Goal: Task Accomplishment & Management: Manage account settings

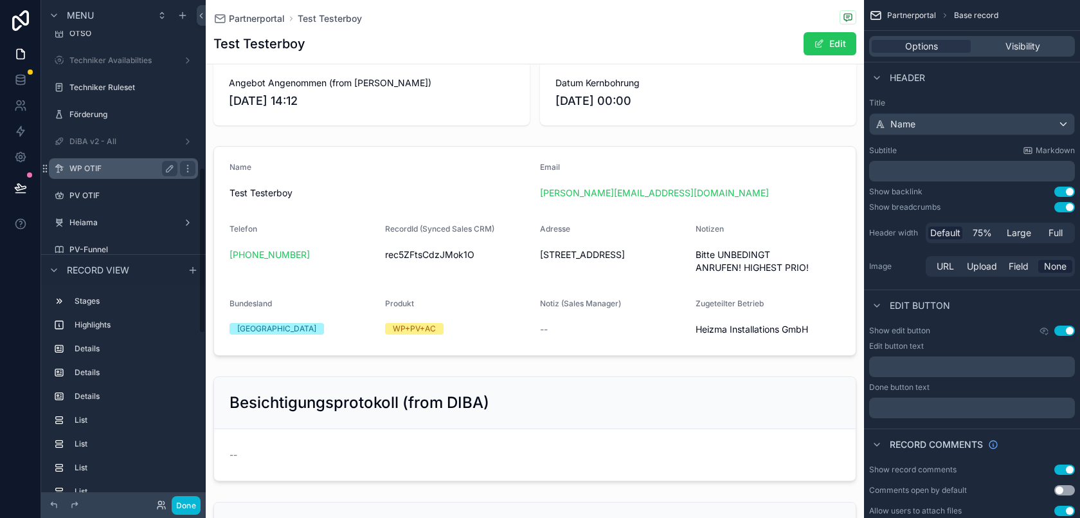
scroll to position [504, 0]
click at [135, 170] on div "WP OTIF" at bounding box center [123, 163] width 108 height 15
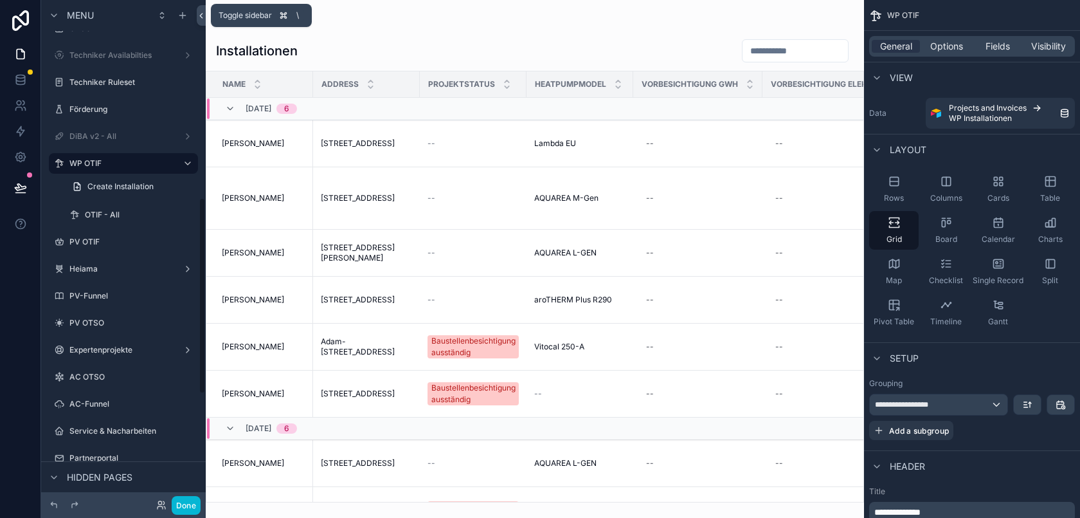
click at [200, 12] on icon at bounding box center [201, 16] width 9 height 10
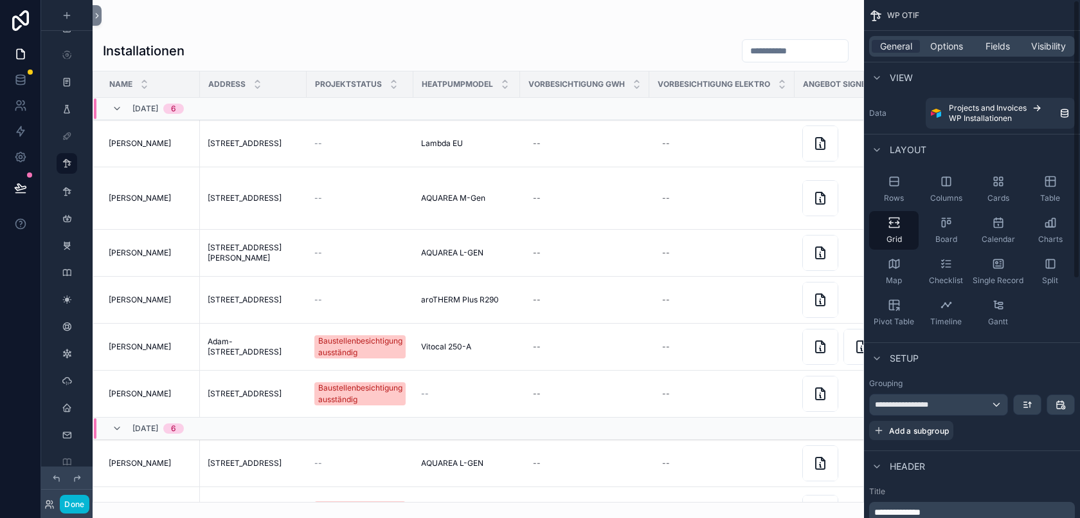
click at [817, 8] on div "scrollable content" at bounding box center [479, 259] width 772 height 518
click at [579, 146] on div "--" at bounding box center [585, 143] width 114 height 21
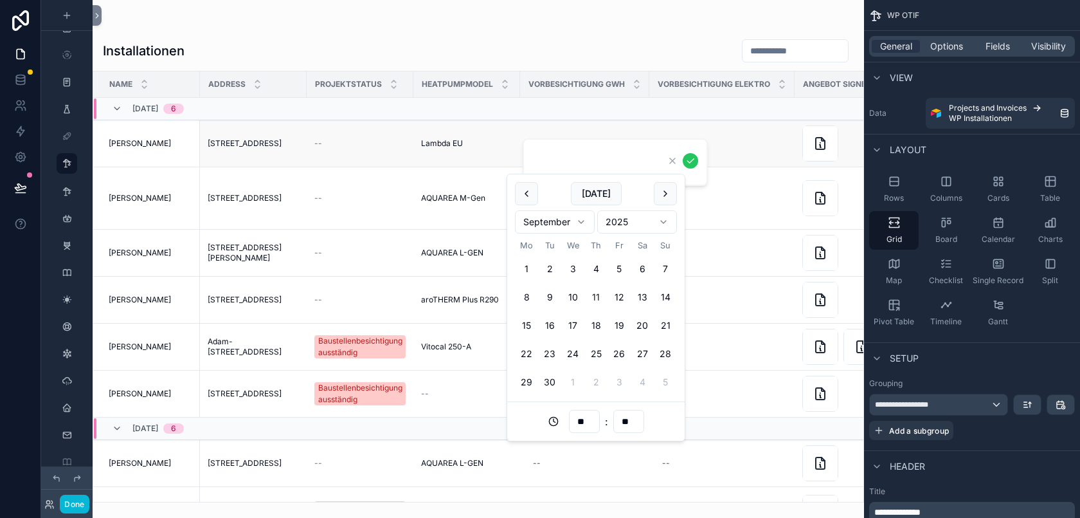
click at [467, 142] on div "Lambda EU Lambda EU" at bounding box center [466, 143] width 91 height 10
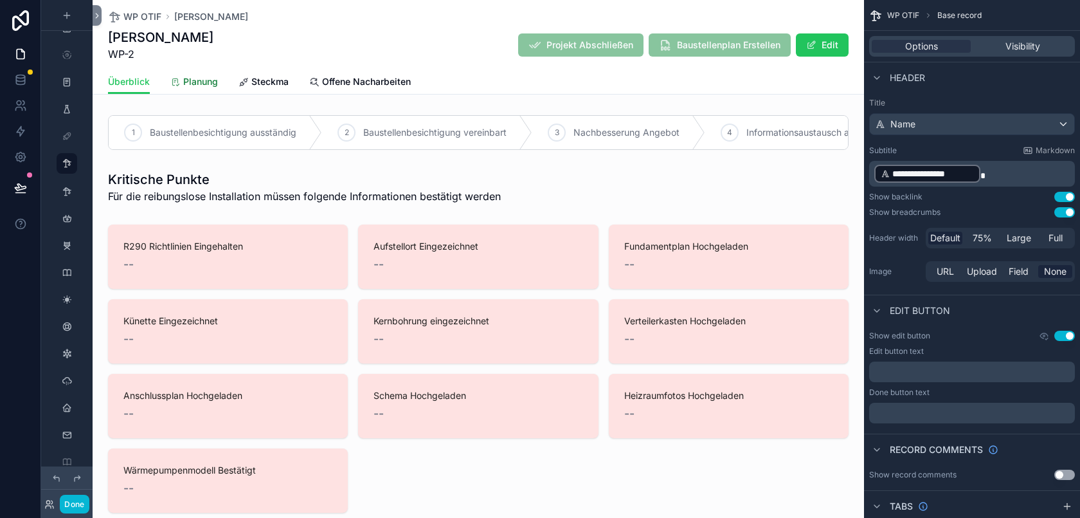
click at [195, 77] on span "Planung" at bounding box center [200, 81] width 35 height 13
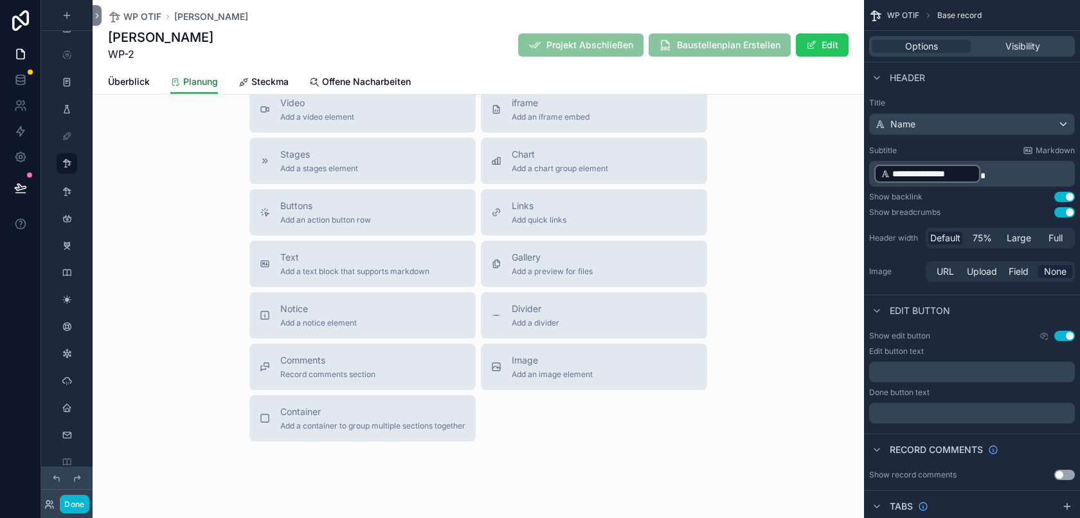
scroll to position [1539, 0]
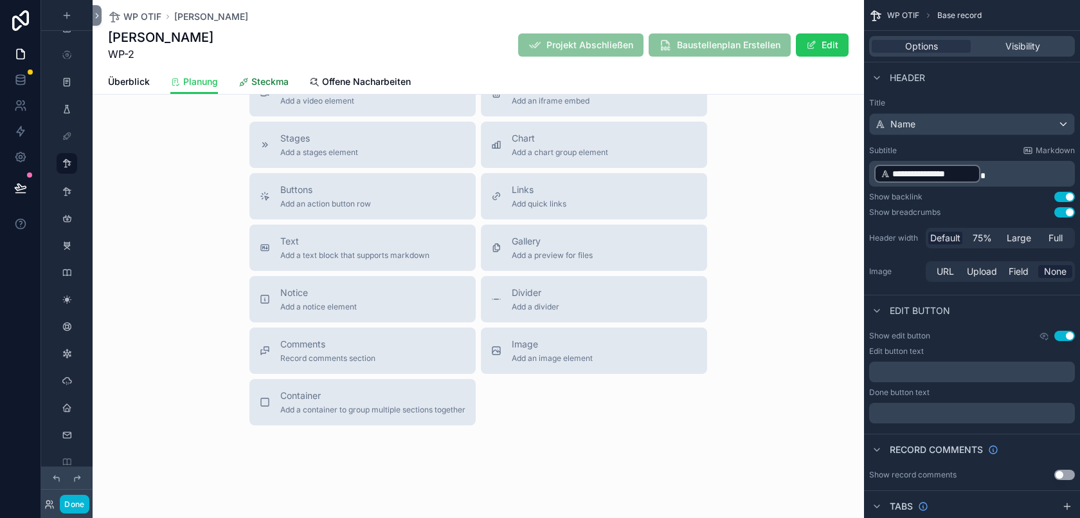
click at [286, 79] on span "Steckma" at bounding box center [269, 81] width 37 height 13
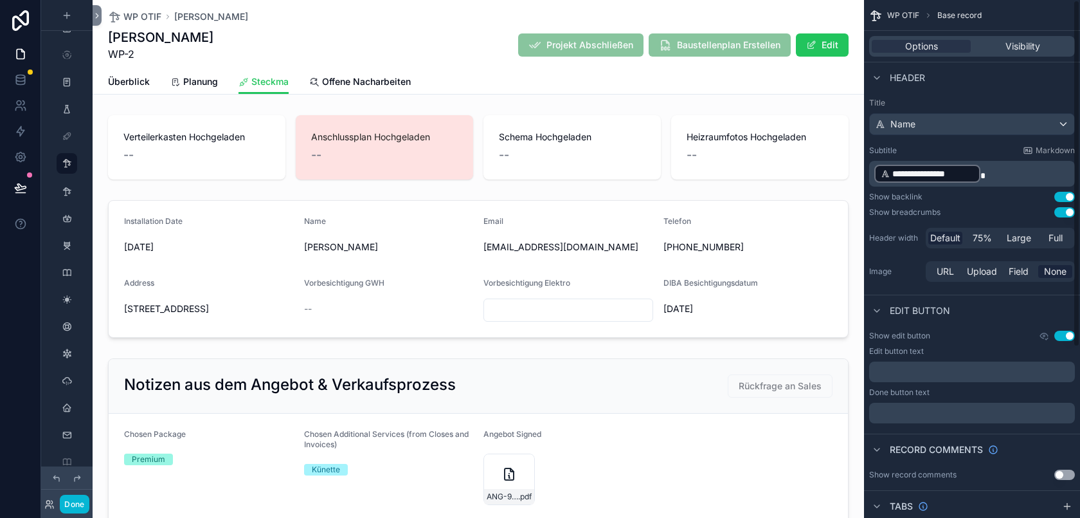
click at [826, 14] on div "WP OTIF [PERSON_NAME]" at bounding box center [478, 16] width 741 height 13
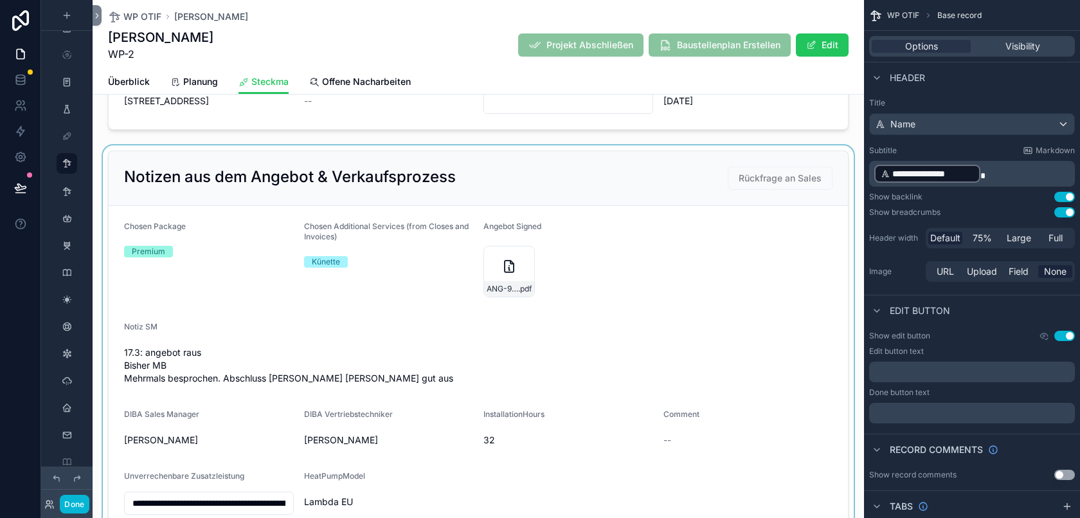
scroll to position [555, 0]
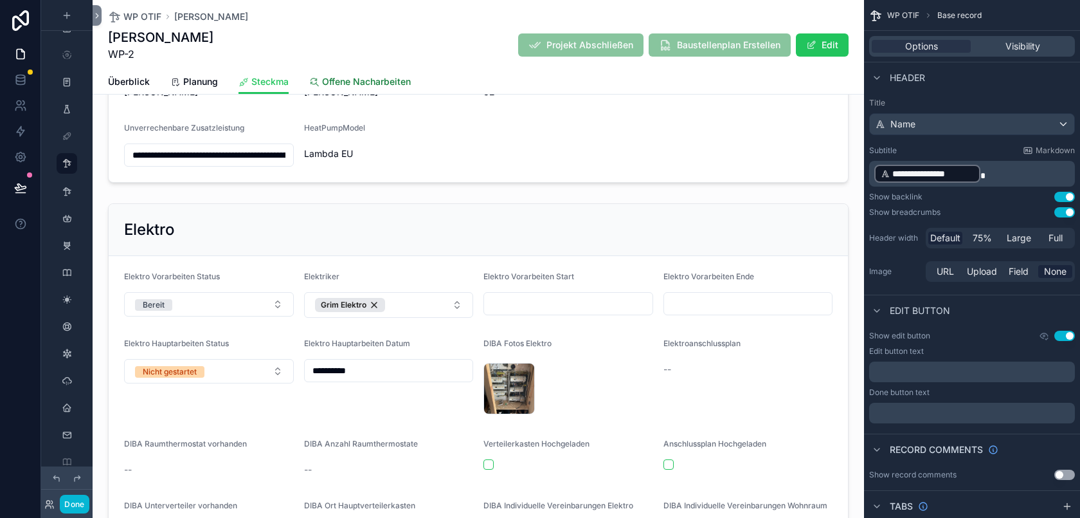
click at [349, 84] on span "Offene Nacharbeiten" at bounding box center [366, 81] width 89 height 13
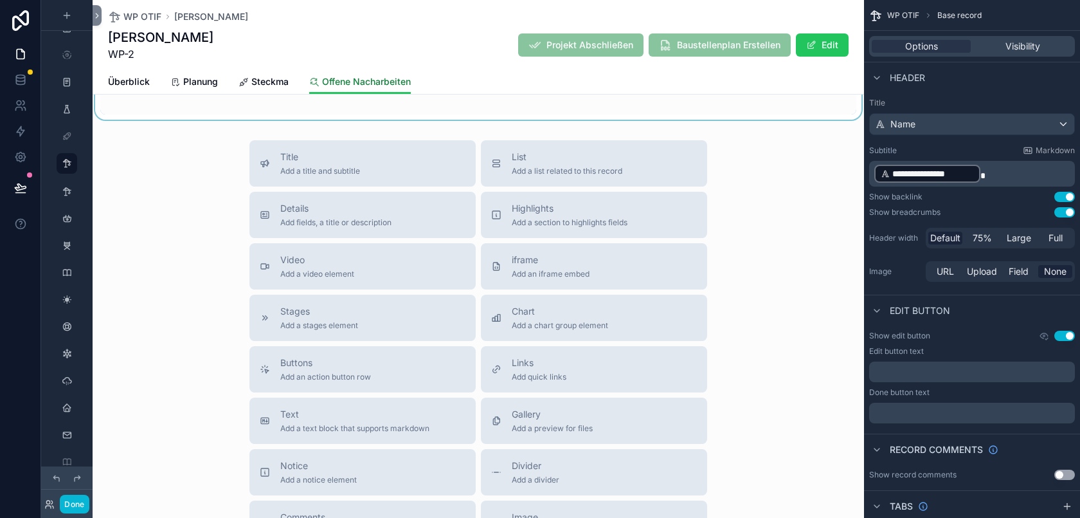
scroll to position [188, 0]
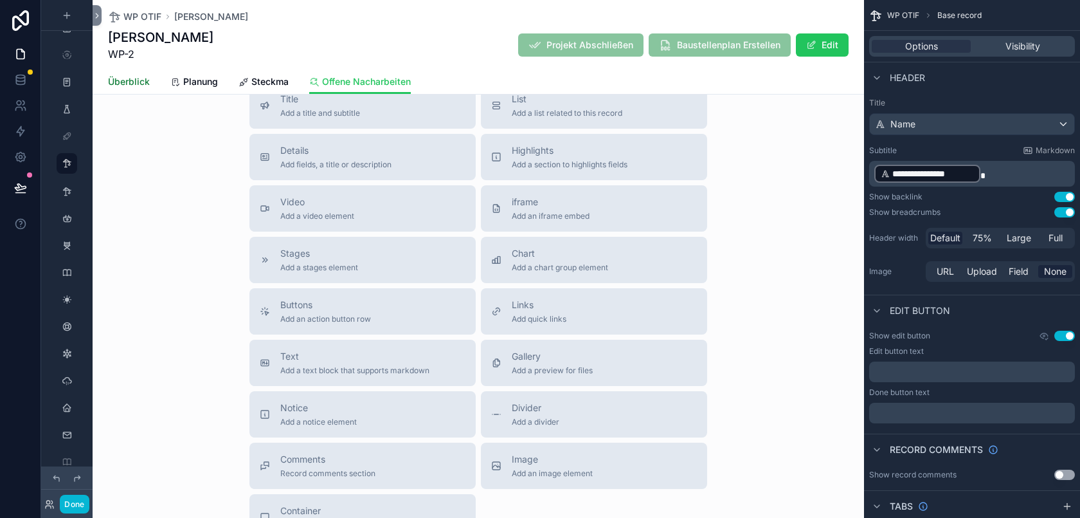
click at [146, 84] on span "Überblick" at bounding box center [129, 81] width 42 height 13
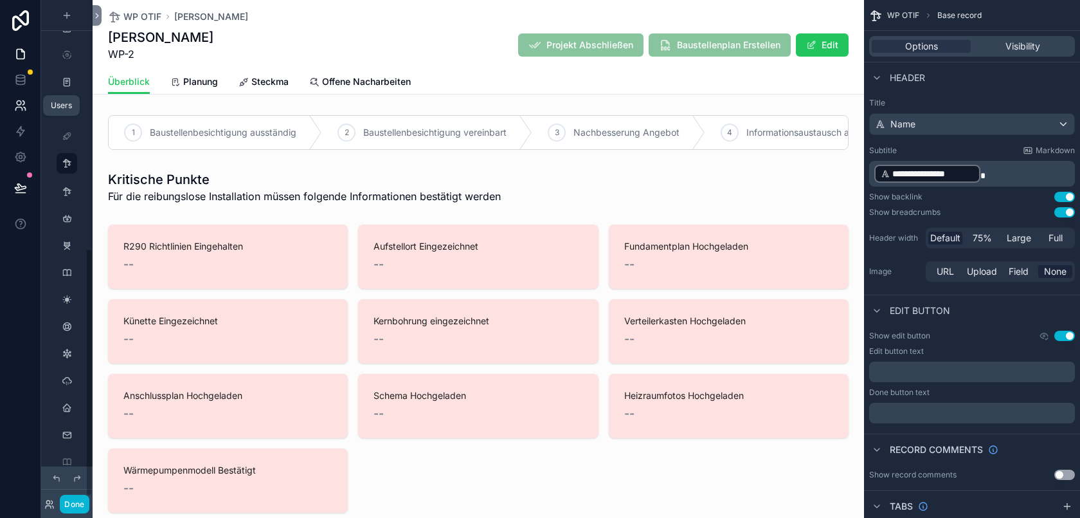
click at [26, 101] on icon at bounding box center [20, 105] width 13 height 13
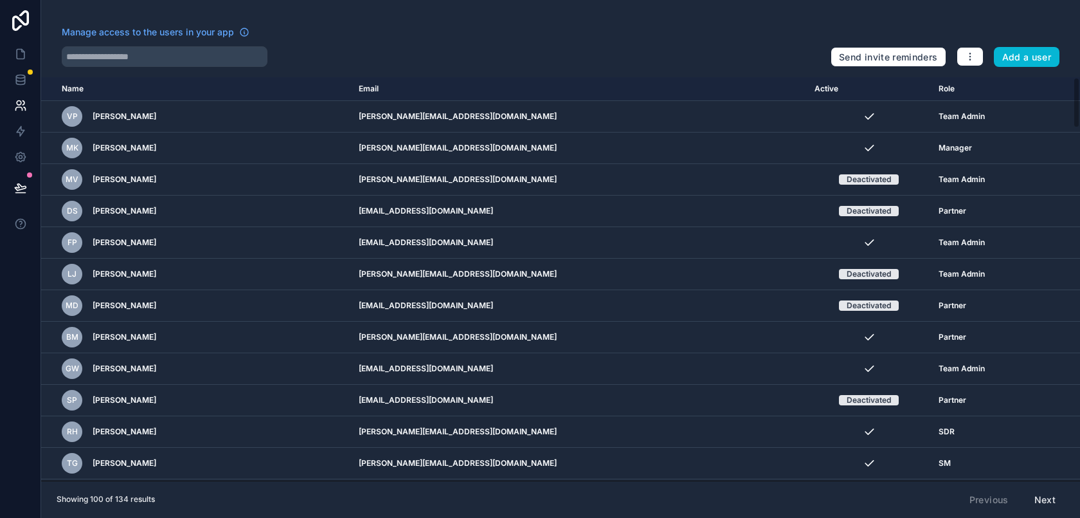
click at [807, 91] on th "Active" at bounding box center [869, 89] width 124 height 24
click at [972, 58] on icon "button" at bounding box center [970, 56] width 10 height 10
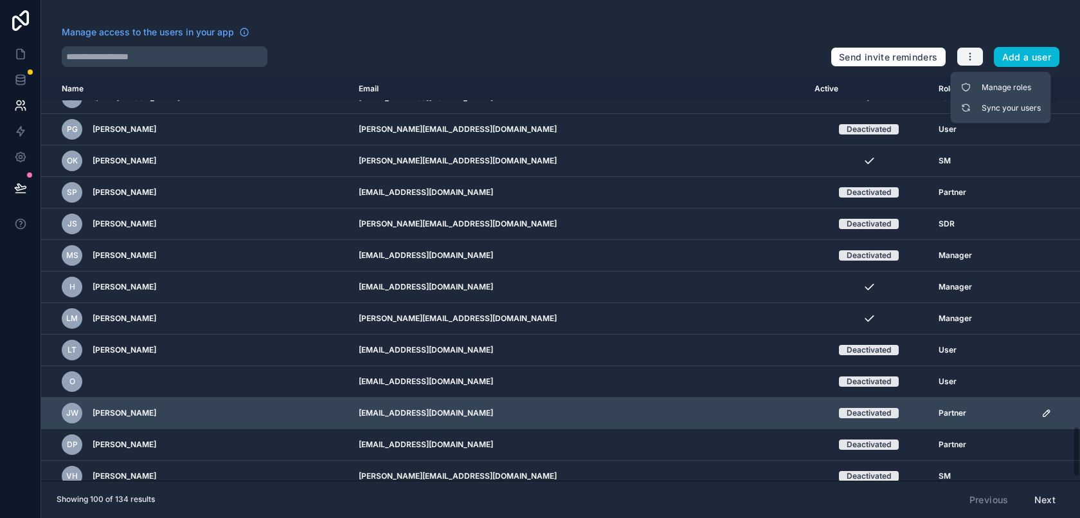
scroll to position [2770, 0]
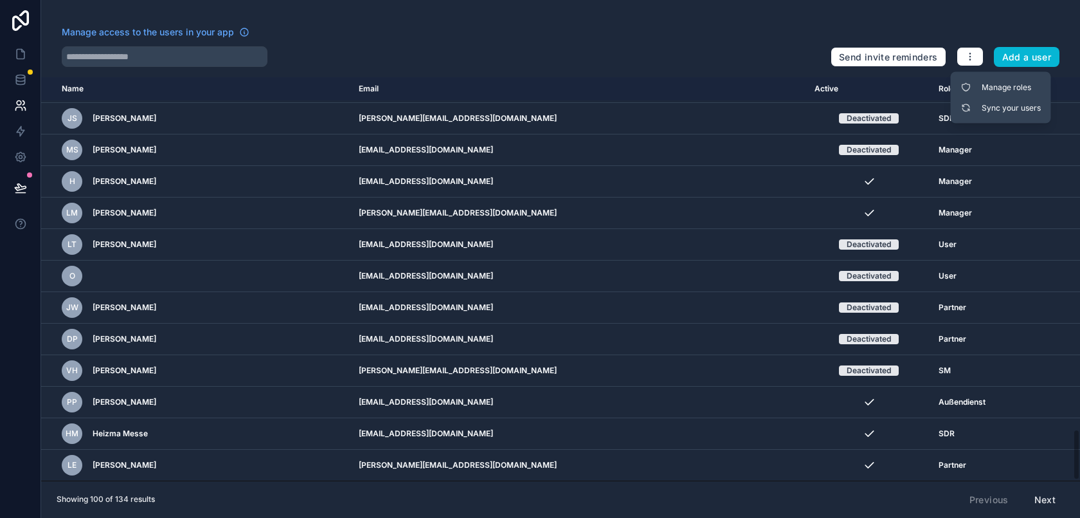
click at [1049, 493] on button "Next" at bounding box center [1044, 500] width 39 height 22
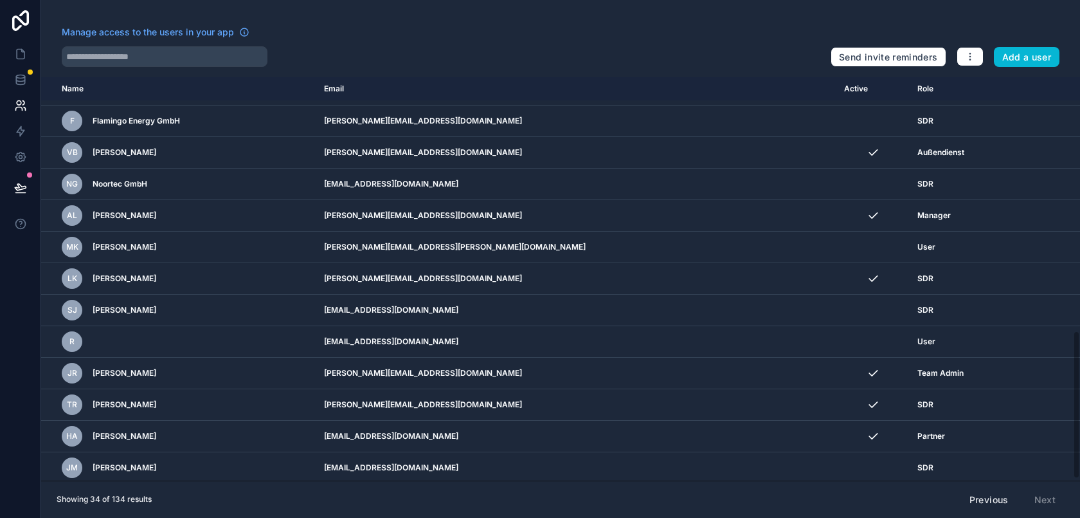
scroll to position [691, 0]
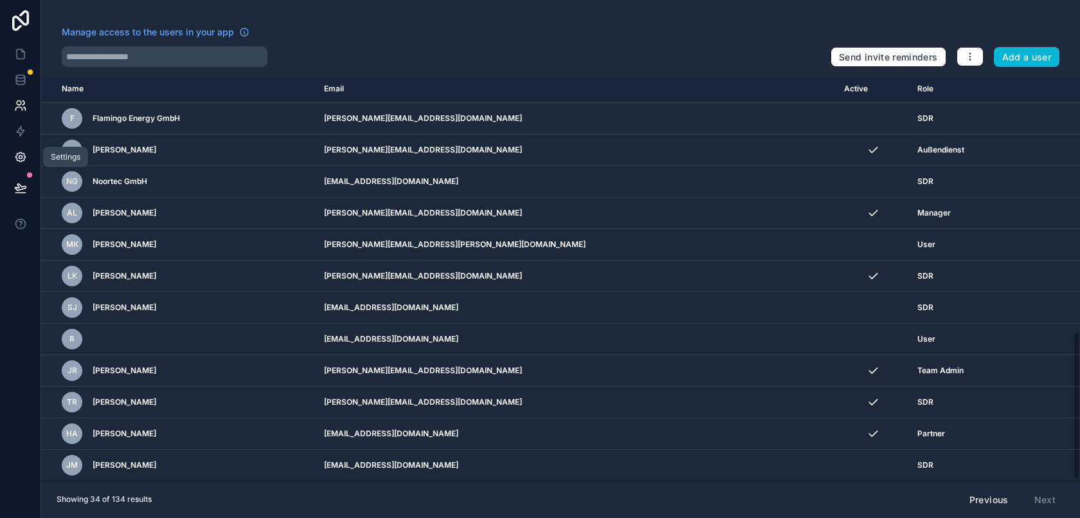
click at [26, 158] on icon at bounding box center [20, 156] width 13 height 13
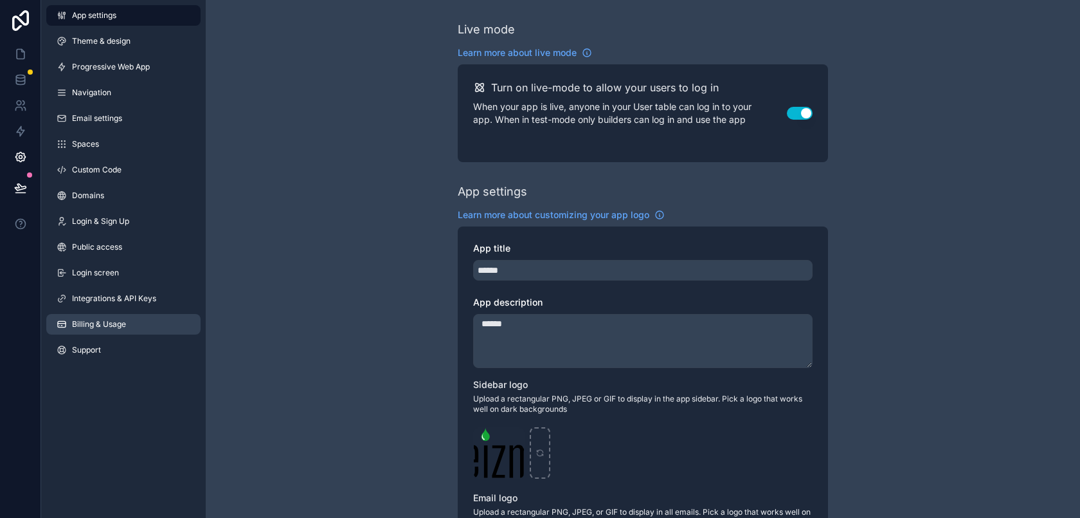
click at [172, 315] on link "Billing & Usage" at bounding box center [123, 324] width 154 height 21
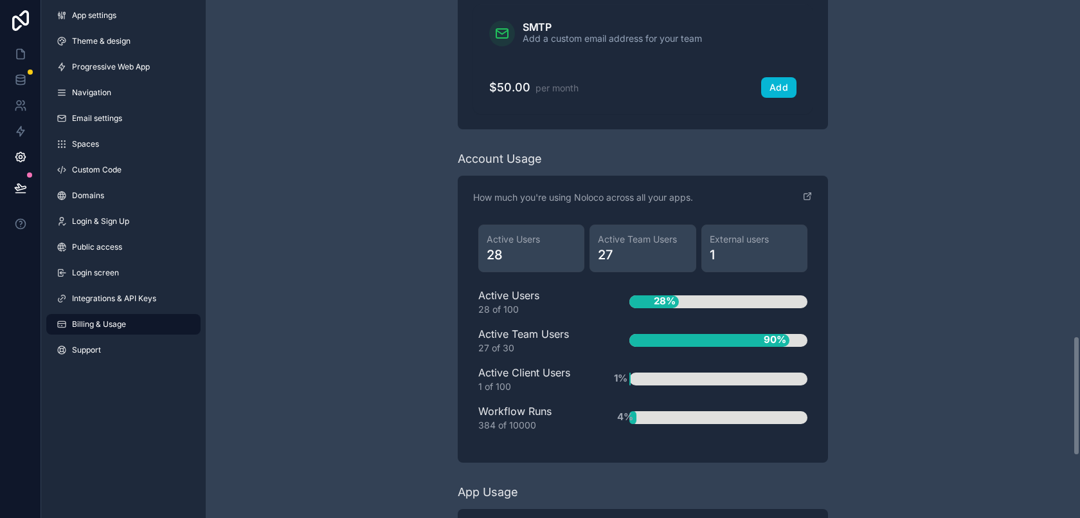
scroll to position [1612, 0]
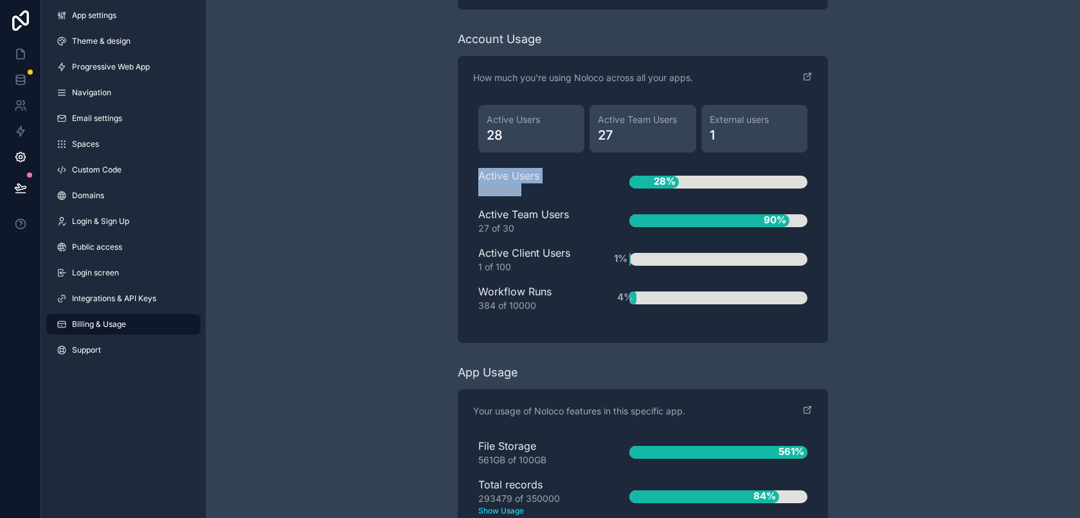
drag, startPoint x: 480, startPoint y: 177, endPoint x: 606, endPoint y: 177, distance: 126.0
click at [606, 177] on div "Active Users 28 of 100 28%" at bounding box center [642, 182] width 329 height 28
drag, startPoint x: 473, startPoint y: 213, endPoint x: 633, endPoint y: 212, distance: 160.1
click at [633, 212] on div "Active Users 28 Active Team Users 27 External users 1 Active Users 28 of 100 28…" at bounding box center [642, 214] width 339 height 228
click at [591, 235] on div "Active Users 28 of 100 28% Active Team Users 27 of 30 90% Active Client Users 1…" at bounding box center [642, 240] width 329 height 144
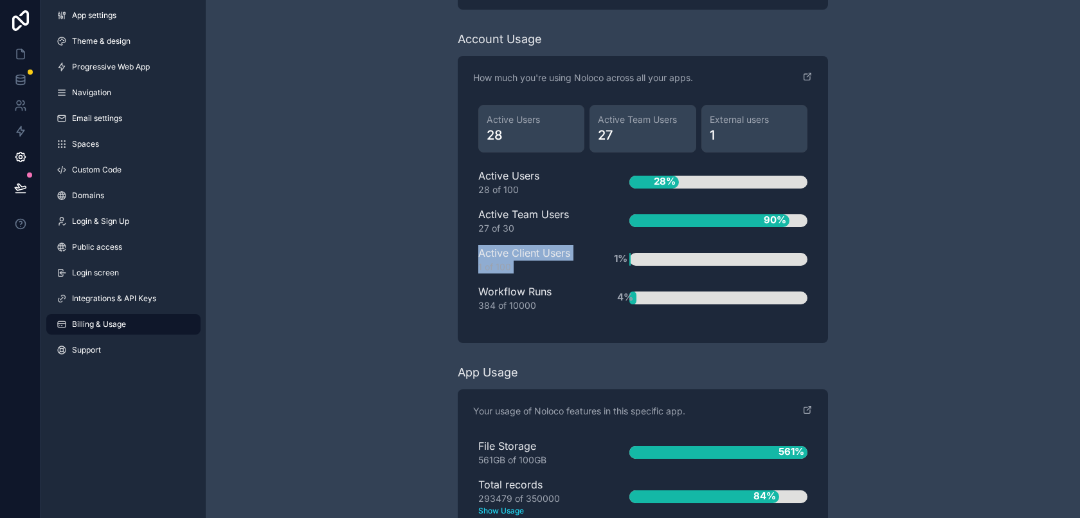
drag, startPoint x: 479, startPoint y: 254, endPoint x: 612, endPoint y: 254, distance: 133.1
click at [612, 254] on div "Active Client Users 1 of 100 1%" at bounding box center [642, 259] width 329 height 28
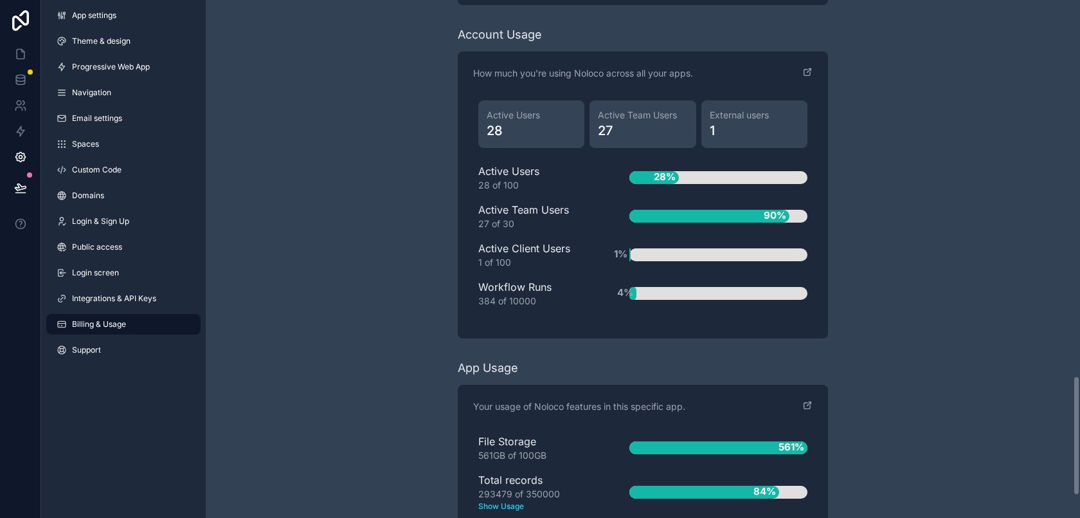
click at [584, 270] on div "Active Users 28 of 100 28% Active Team Users 27 of 30 90% Active Client Users 1…" at bounding box center [642, 235] width 329 height 144
drag, startPoint x: 572, startPoint y: 246, endPoint x: 478, endPoint y: 246, distance: 93.9
click at [478, 246] on div "Active Client Users 1 of 100" at bounding box center [533, 254] width 110 height 28
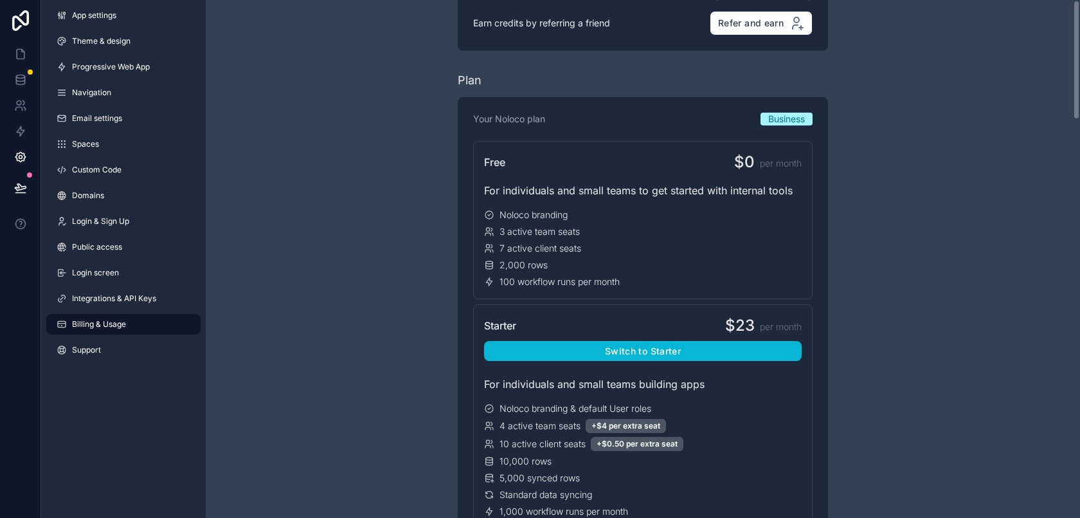
scroll to position [0, 0]
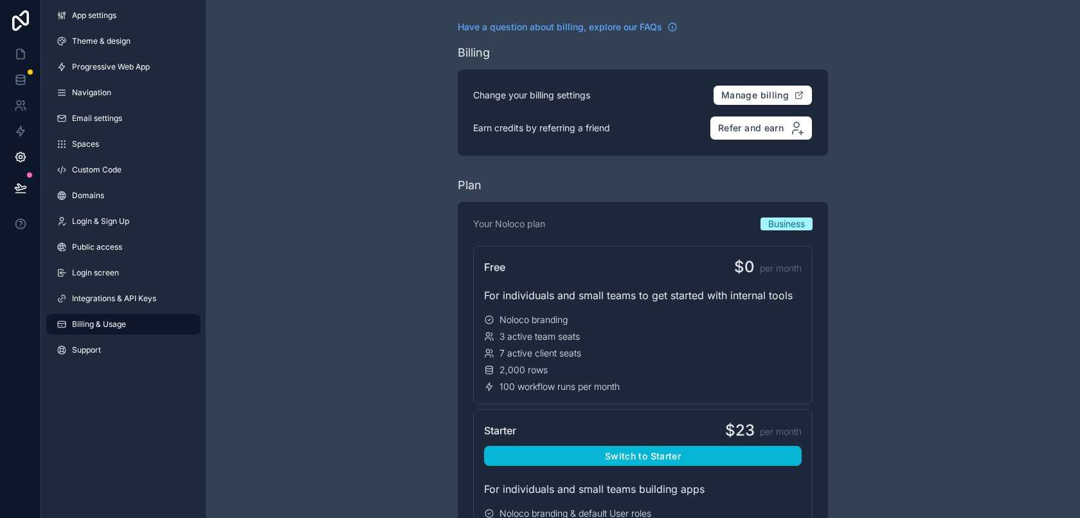
click at [28, 89] on link at bounding box center [20, 80] width 41 height 26
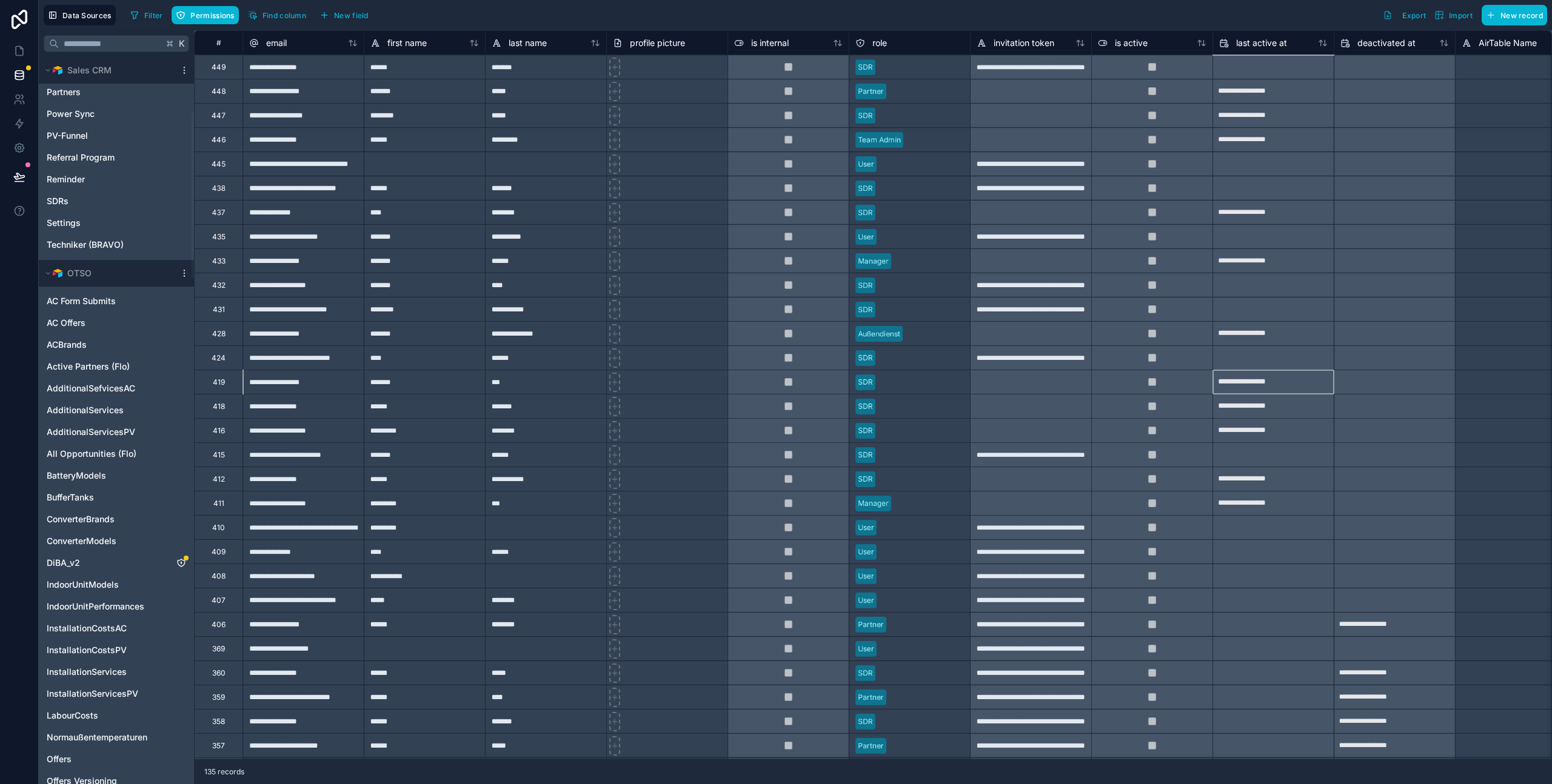
scroll to position [237, 0]
